Goal: Task Accomplishment & Management: Use online tool/utility

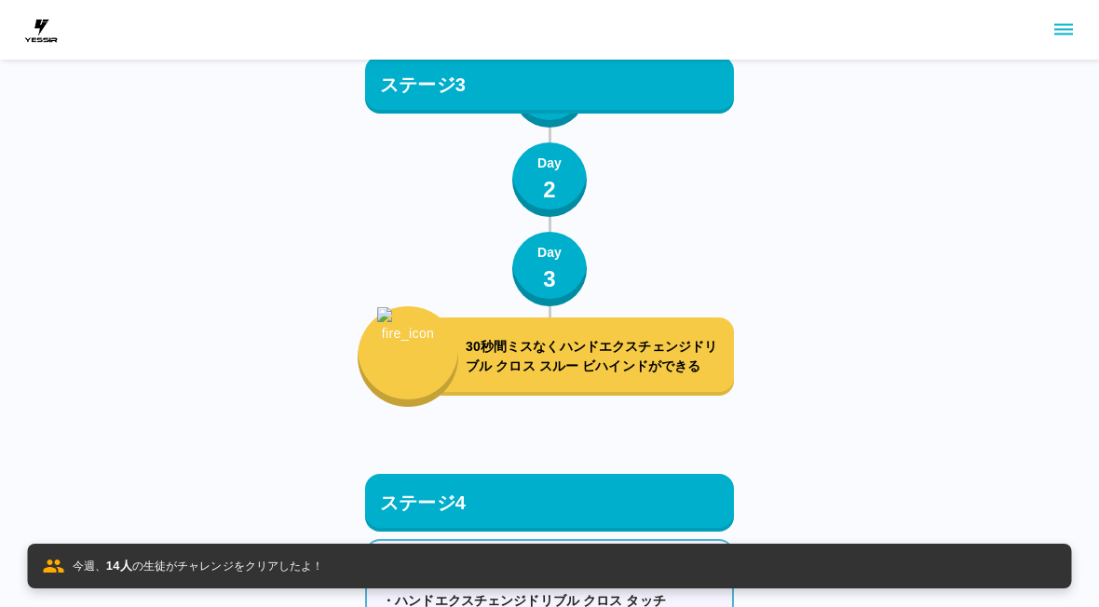
scroll to position [12504, 0]
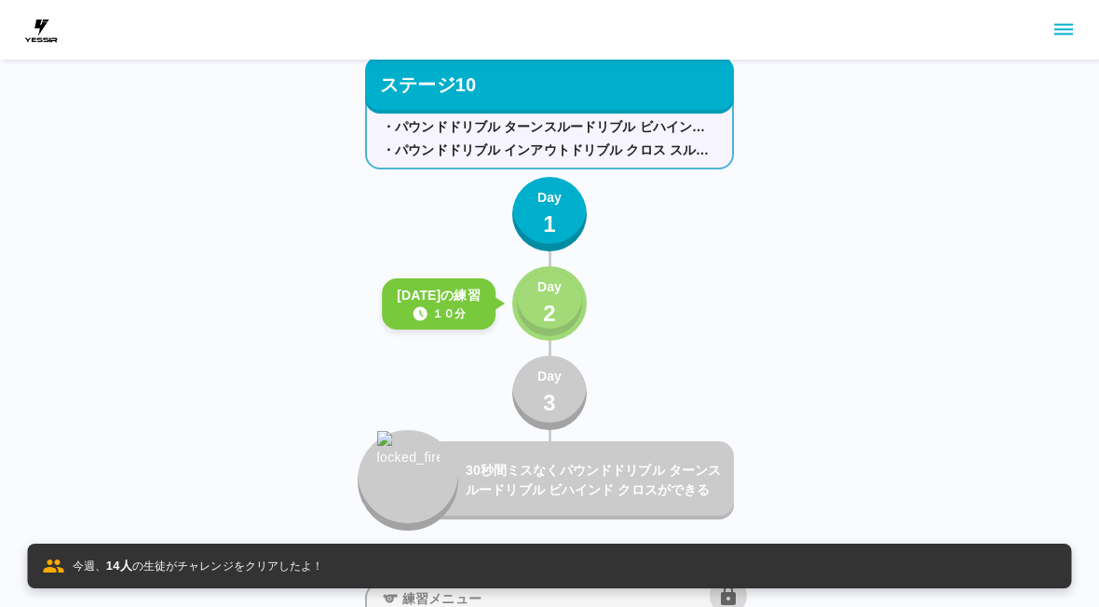
click at [547, 300] on p "2" at bounding box center [549, 314] width 13 height 34
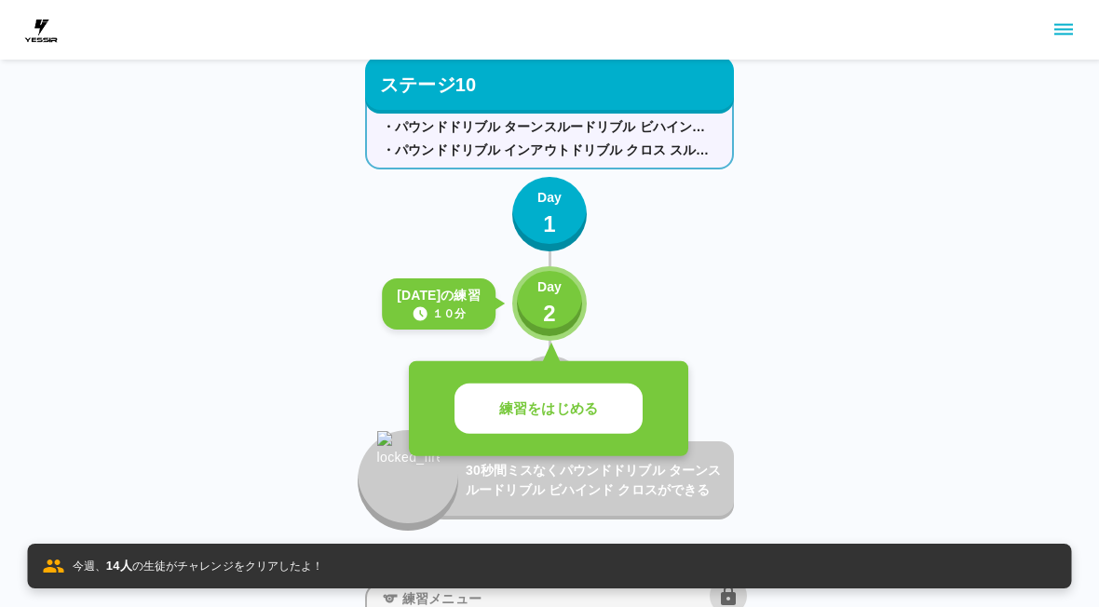
click at [609, 398] on button "練習をはじめる" at bounding box center [548, 409] width 188 height 51
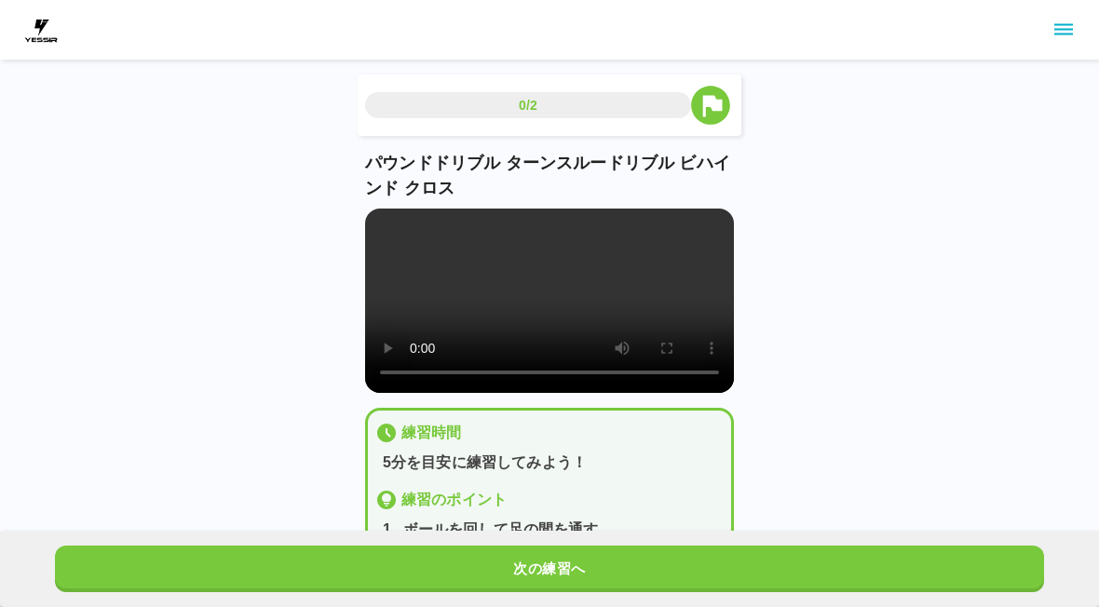
click at [583, 564] on button "次の練習へ" at bounding box center [549, 569] width 989 height 47
click at [583, 563] on button "練習かんりょう" at bounding box center [549, 569] width 989 height 47
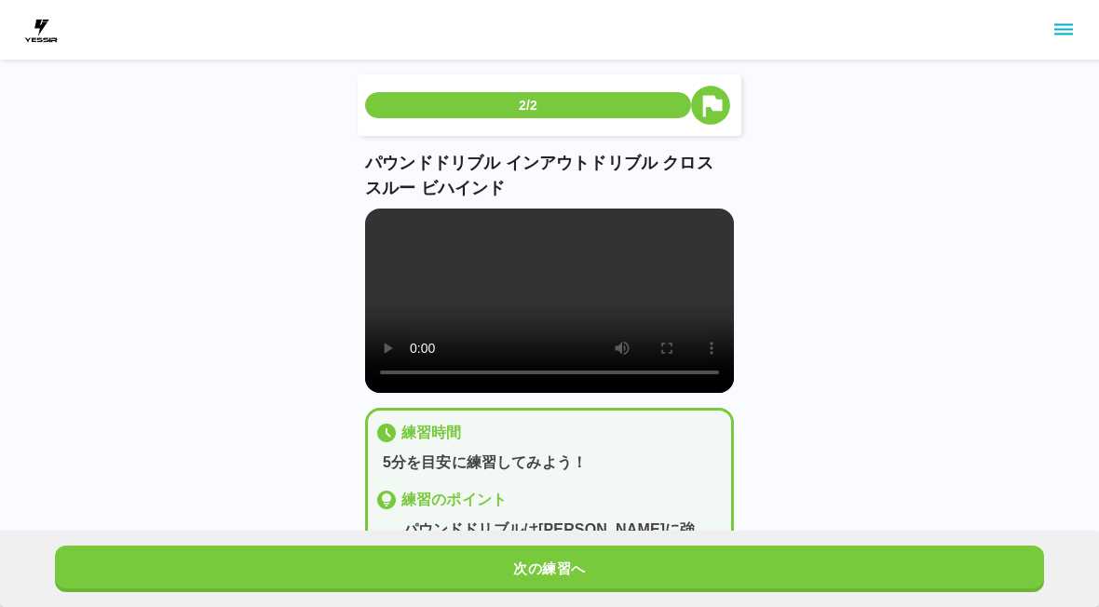
click at [559, 577] on button "次の練習へ" at bounding box center [549, 569] width 989 height 47
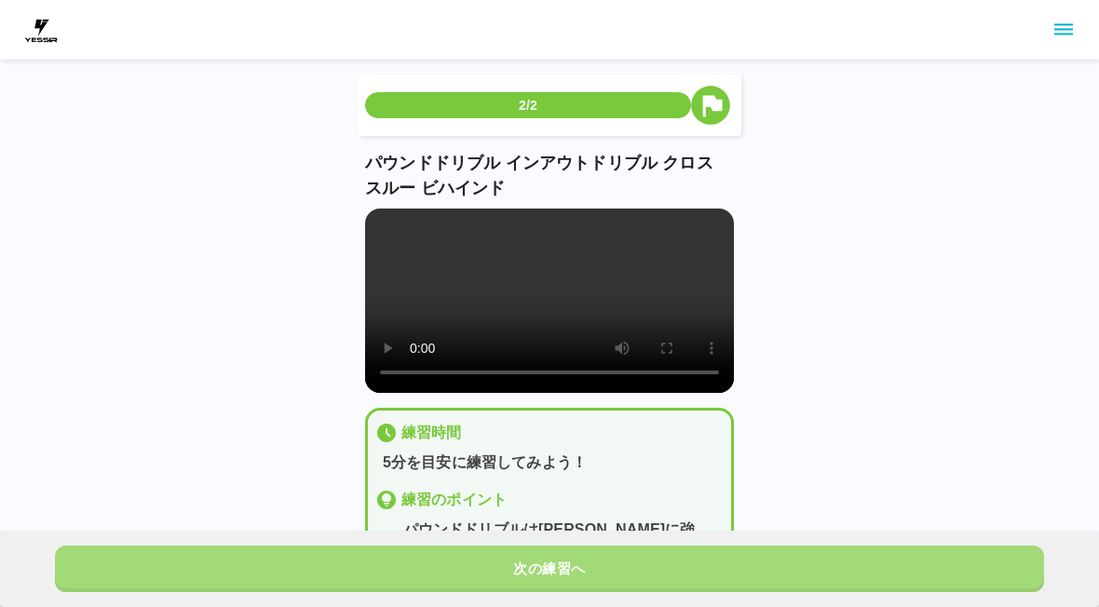
click at [558, 577] on button "次の練習へ" at bounding box center [549, 569] width 989 height 47
click at [550, 572] on button "次の練習へ" at bounding box center [549, 569] width 989 height 47
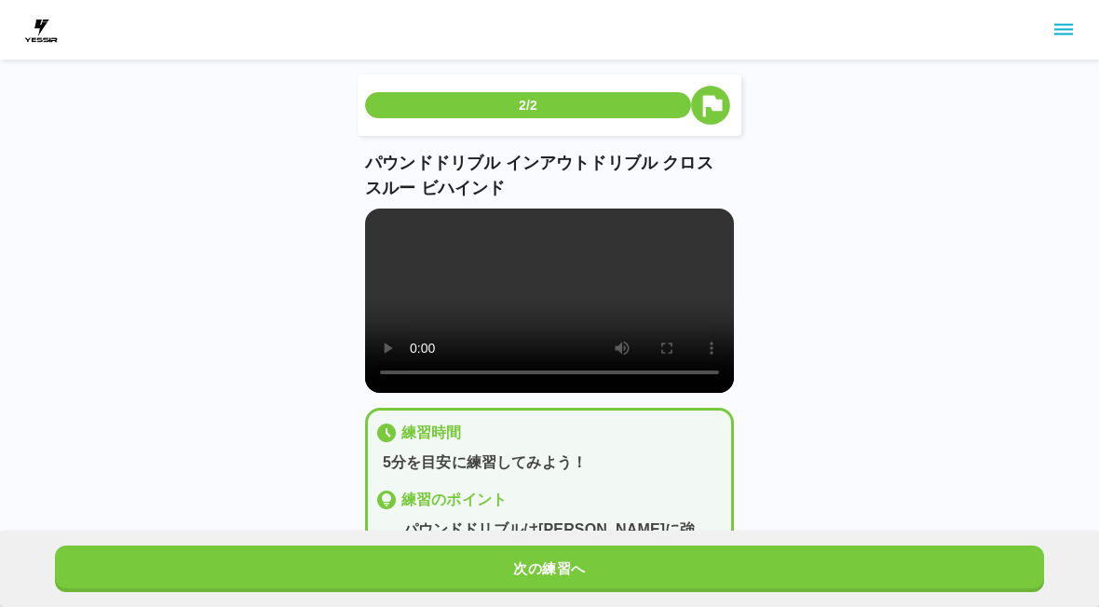
click at [550, 572] on button "次の練習へ" at bounding box center [549, 569] width 989 height 47
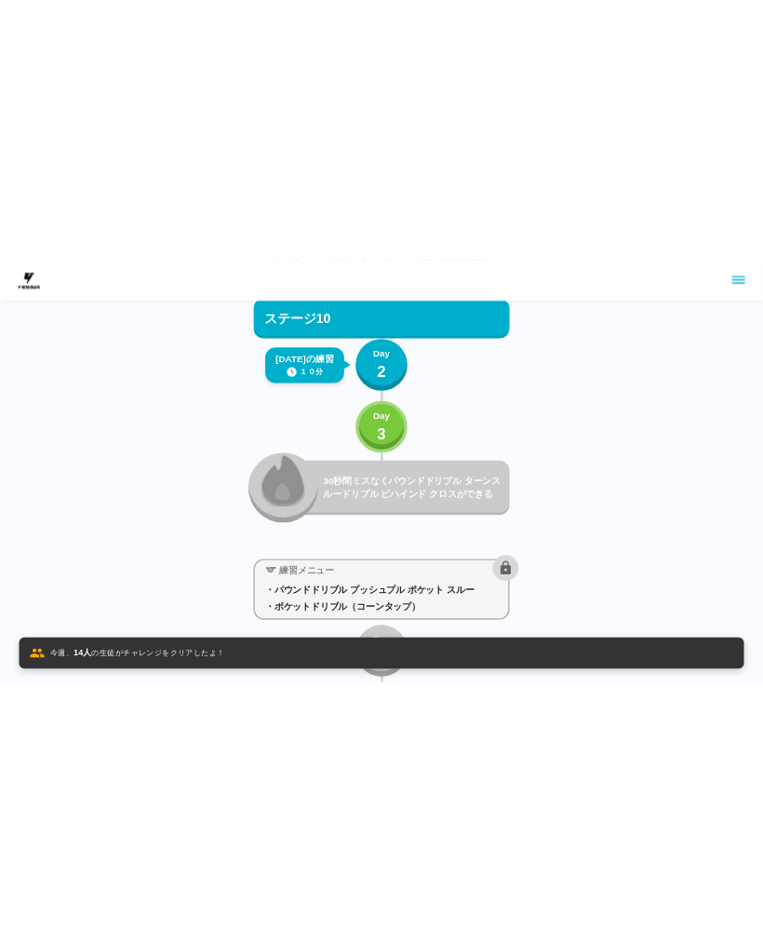
scroll to position [12581, 0]
